Goal: Task Accomplishment & Management: Use online tool/utility

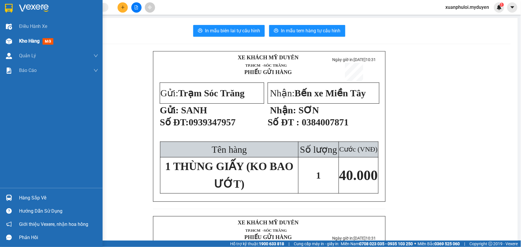
click at [35, 37] on div "Kho hàng mới" at bounding box center [37, 40] width 37 height 7
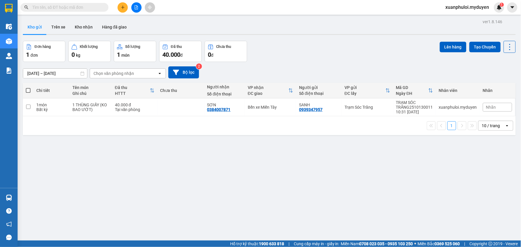
click at [27, 91] on span at bounding box center [28, 90] width 5 height 5
click at [28, 87] on input "checkbox" at bounding box center [28, 87] width 0 height 0
checkbox input "true"
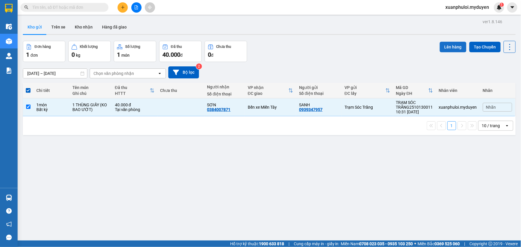
click at [457, 45] on button "Lên hàng" at bounding box center [453, 47] width 27 height 11
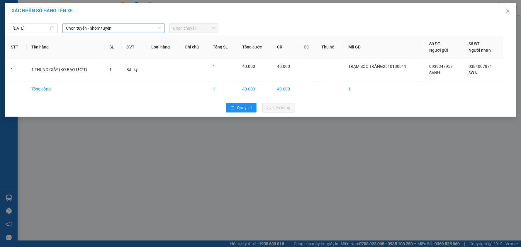
click at [86, 24] on span "Chọn tuyến - nhóm tuyến" at bounding box center [113, 28] width 95 height 9
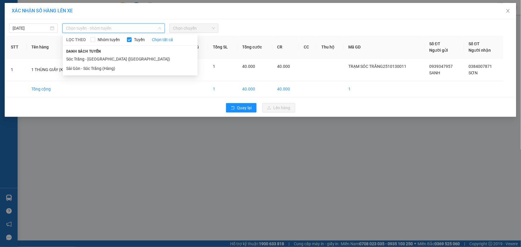
click at [89, 57] on li "Sóc Trăng - [GEOGRAPHIC_DATA] ([GEOGRAPHIC_DATA])" at bounding box center [130, 58] width 135 height 9
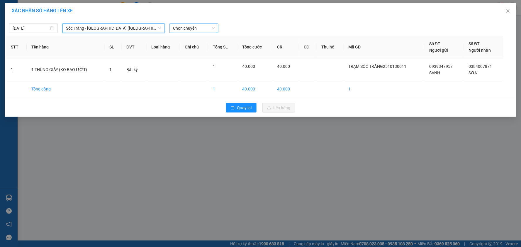
click at [184, 30] on span "Chọn chuyến" at bounding box center [194, 28] width 42 height 9
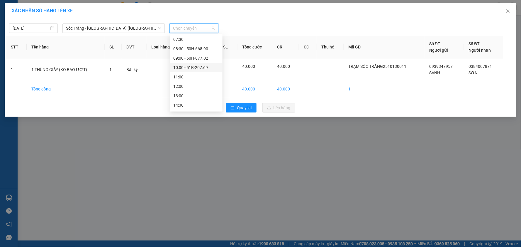
scroll to position [65, 0]
click at [194, 66] on div "11:00" at bounding box center [196, 68] width 46 height 6
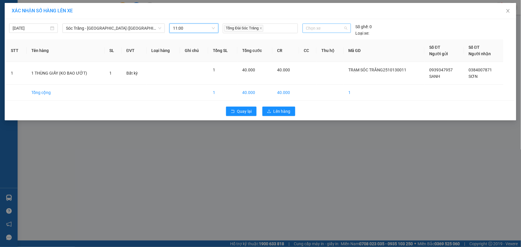
click at [317, 27] on span "Chọn xe" at bounding box center [326, 28] width 41 height 9
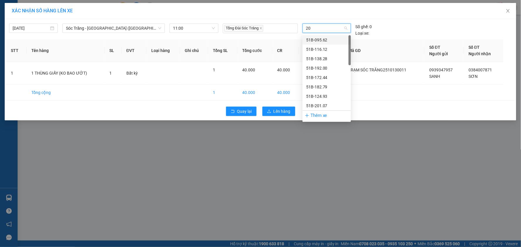
type input "201"
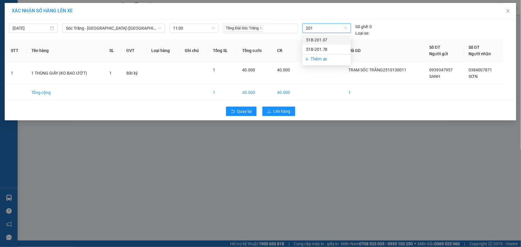
click at [322, 37] on div "51B-201.07" at bounding box center [326, 40] width 41 height 6
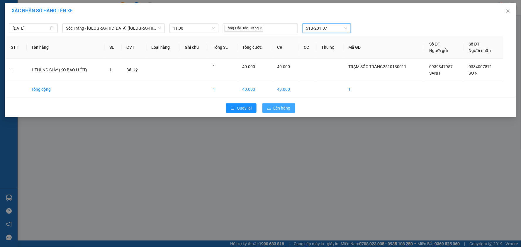
click at [288, 106] on span "Lên hàng" at bounding box center [282, 108] width 17 height 6
